Goal: Task Accomplishment & Management: Complete application form

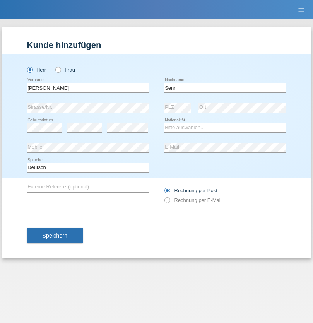
type input "Senn"
select select "CH"
select select "en"
radio input "true"
click at [88, 87] on input "text" at bounding box center [88, 88] width 122 height 10
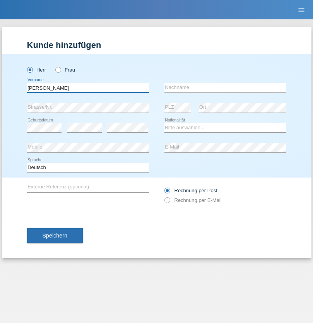
type input "Mohammad Qais"
click at [225, 87] on input "text" at bounding box center [225, 88] width 122 height 10
type input "Nemani"
select select "AF"
select select "C"
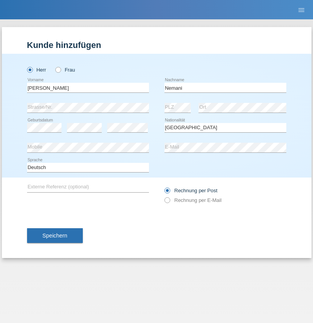
select select "02"
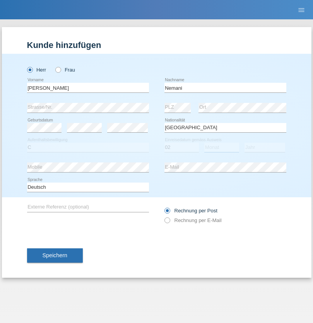
select select "01"
select select "2021"
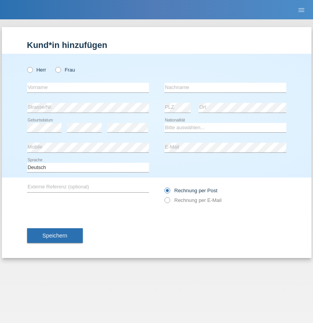
radio input "true"
click at [88, 87] on input "text" at bounding box center [88, 88] width 122 height 10
type input "Besart"
click at [225, 87] on input "text" at bounding box center [225, 88] width 122 height 10
type input "Emiri"
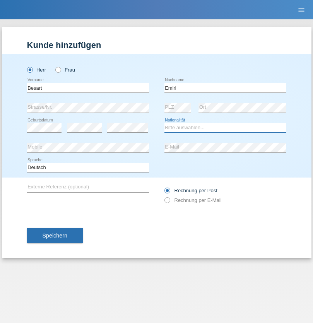
select select "XK"
select select "C"
select select "04"
radio input "true"
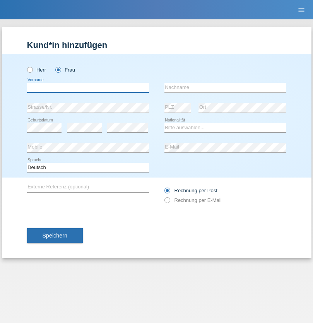
click at [88, 87] on input "text" at bounding box center [88, 88] width 122 height 10
type input "Camille"
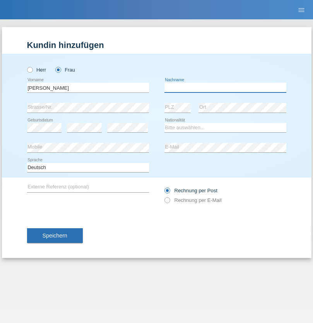
click at [225, 87] on input "text" at bounding box center [225, 88] width 122 height 10
type input "Jacquet"
select select "CH"
radio input "true"
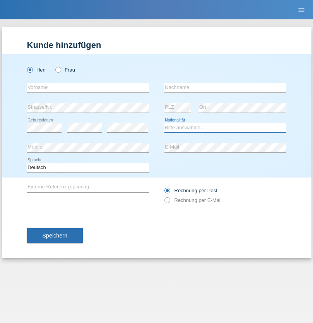
select select "DE"
select select "C"
select select "07"
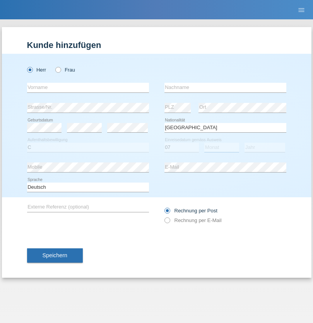
select select "11"
select select "1972"
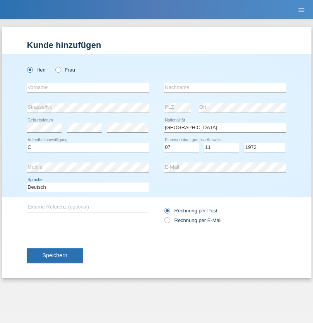
select select "en"
